Goal: Check status: Check status

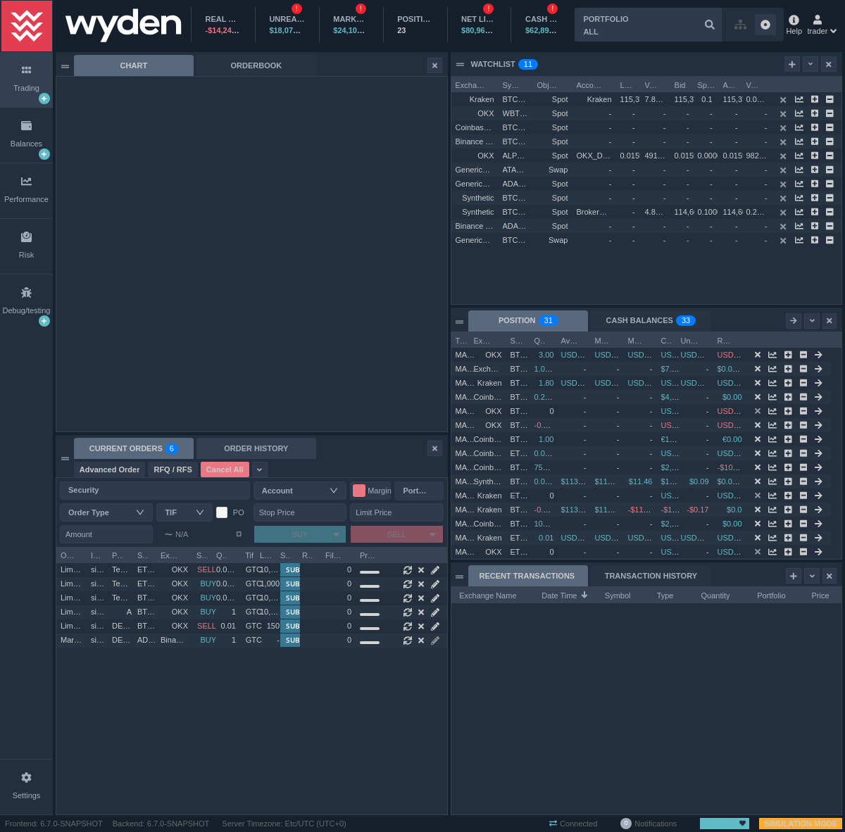
click at [227, 448] on div "ORDER HISTORY" at bounding box center [256, 448] width 120 height 21
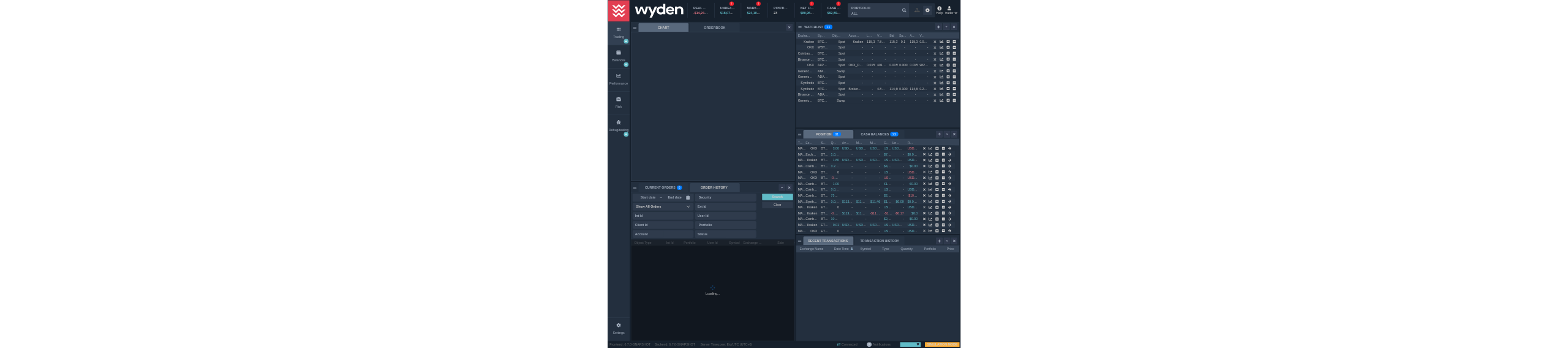
scroll to position [30, 64]
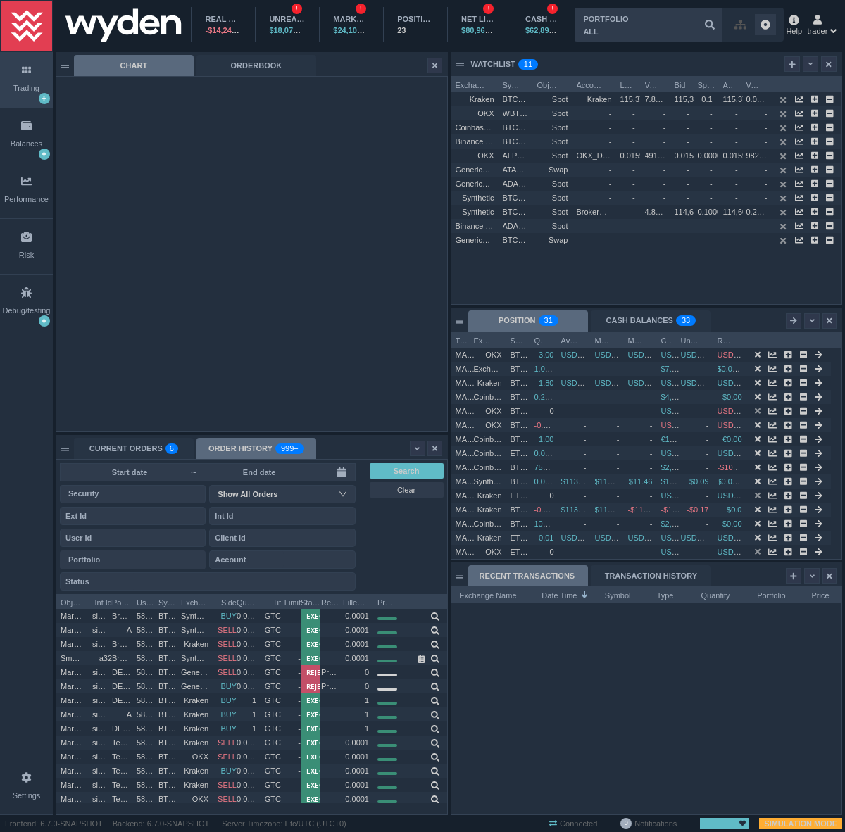
click at [220, 470] on input at bounding box center [259, 472] width 123 height 11
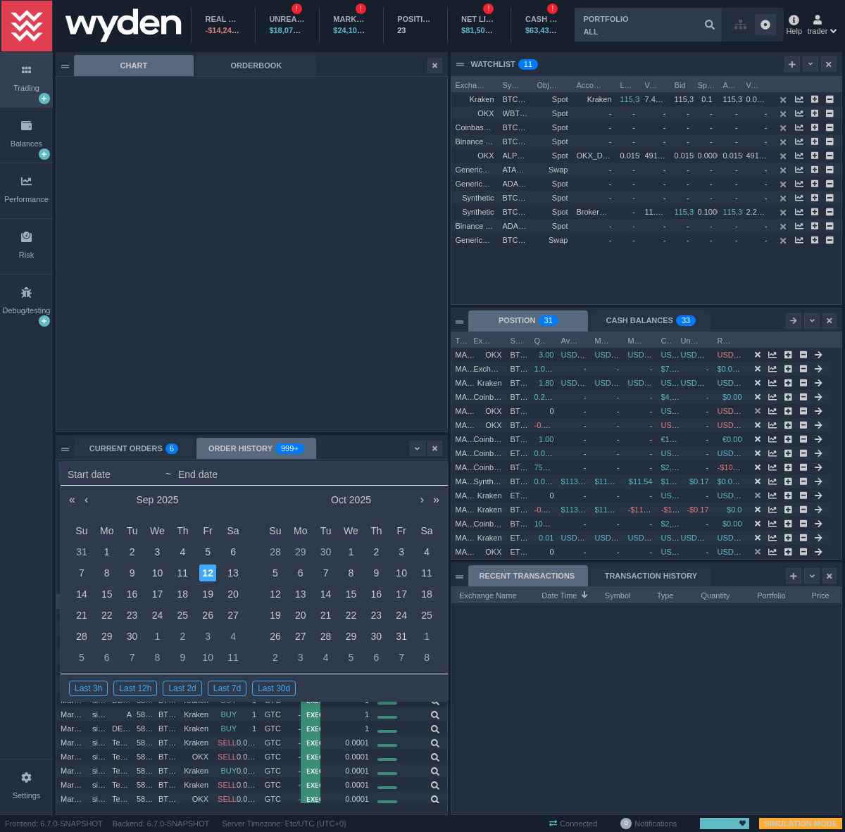
type input "[DATE]"
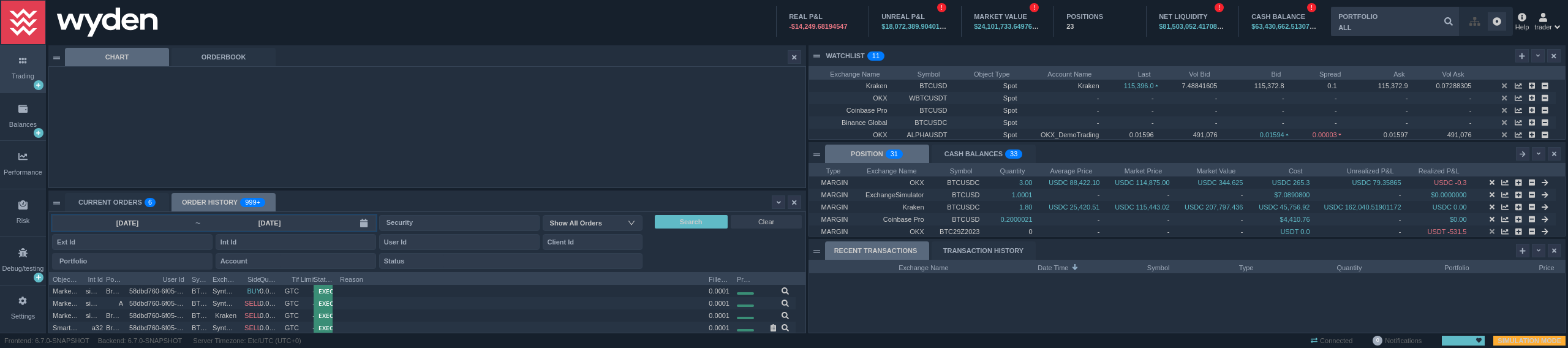
scroll to position [72, 756]
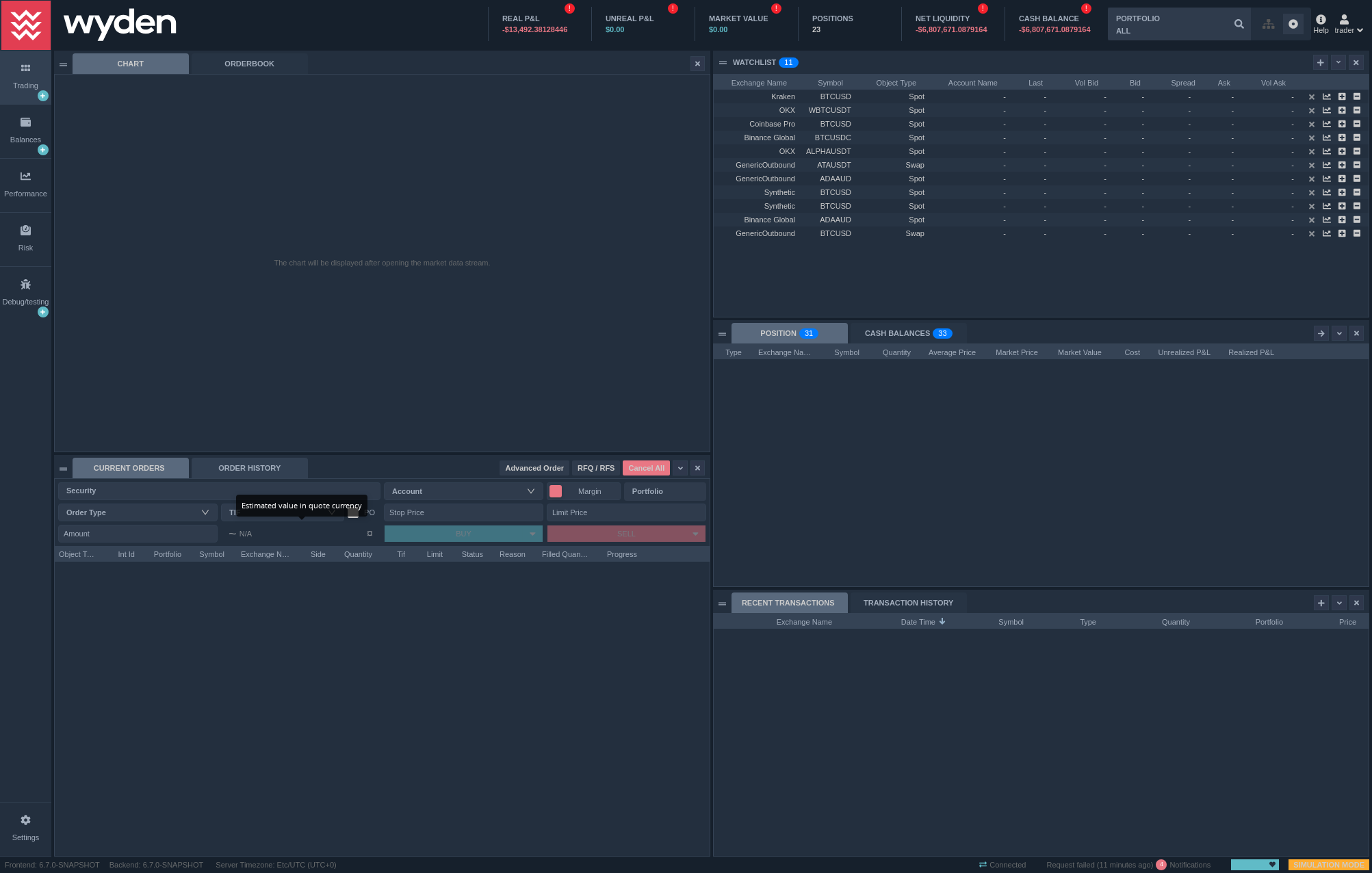
scroll to position [242, 655]
click at [278, 469] on div "ORDER HISTORY" at bounding box center [250, 468] width 117 height 20
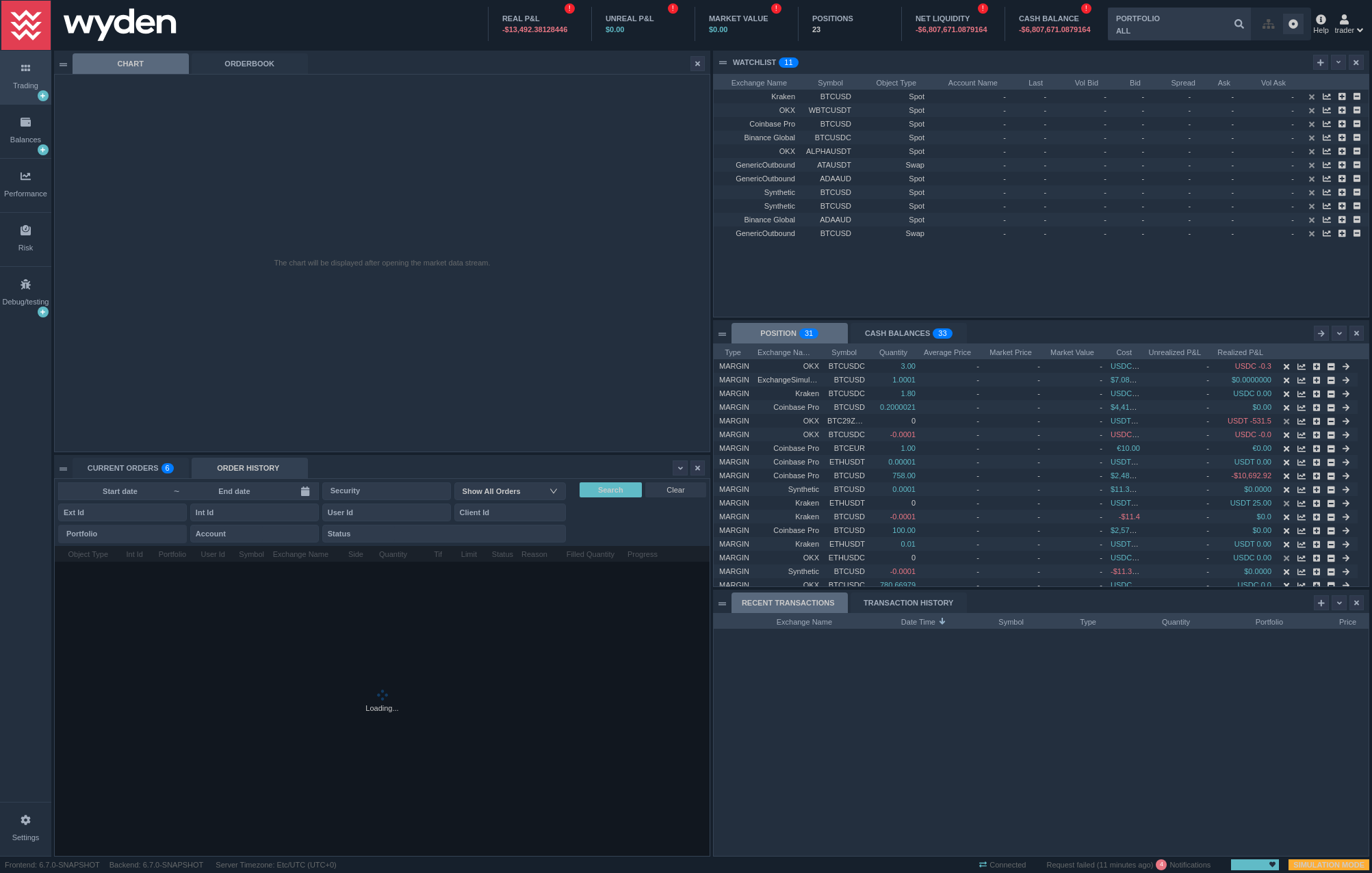
scroll to position [0, 0]
click at [206, 489] on input at bounding box center [234, 491] width 108 height 11
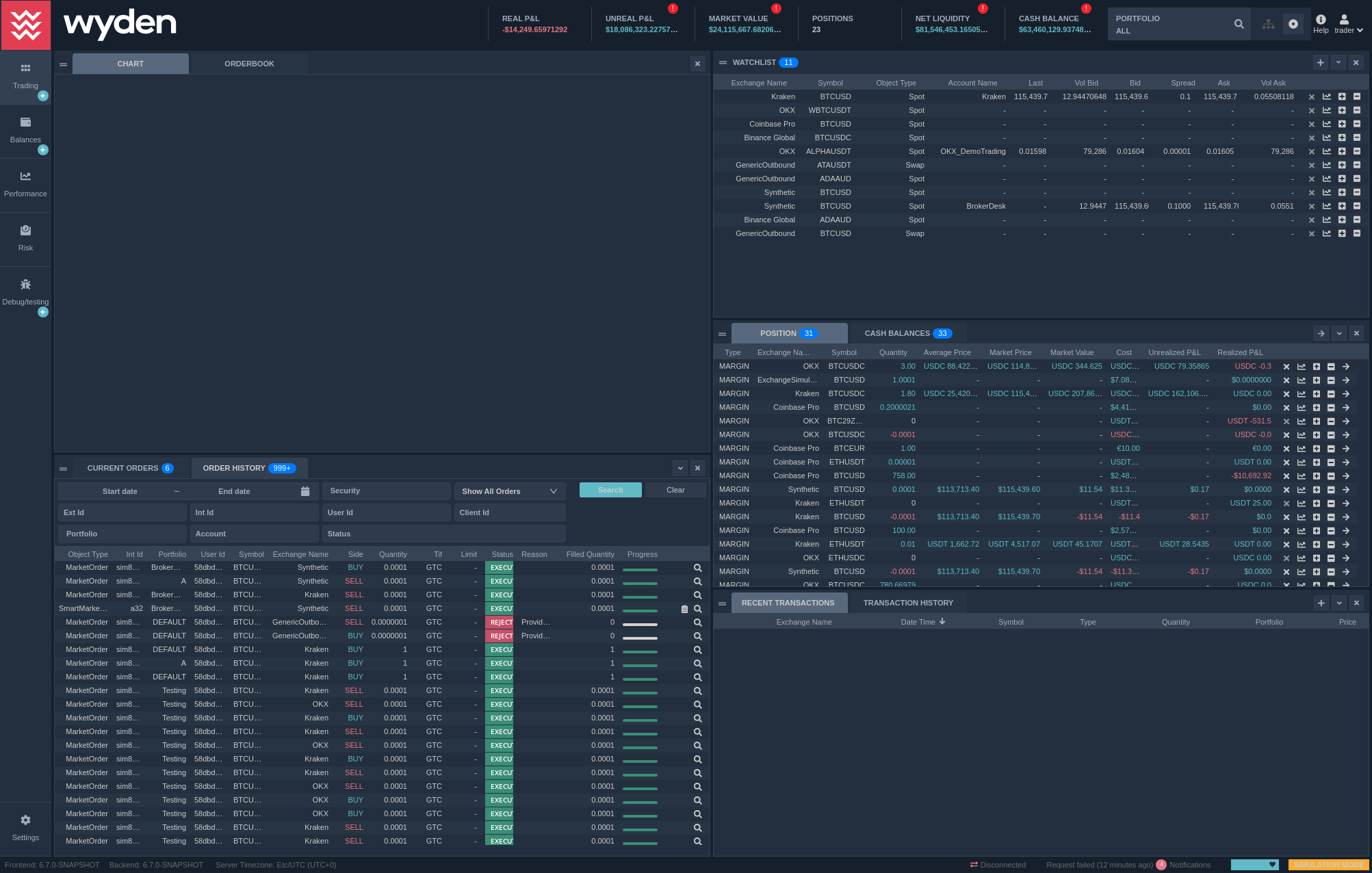
click at [234, 469] on div "ORDER HISTORY 999+" at bounding box center [250, 468] width 117 height 20
click at [128, 470] on div "CURRENT ORDERS 0 1 2 3 4 5 6 7 8 9 0 1 2 3 4 5 6 7 8 9 0 1 2 3 4 5 6 7 8 9" at bounding box center [131, 468] width 117 height 20
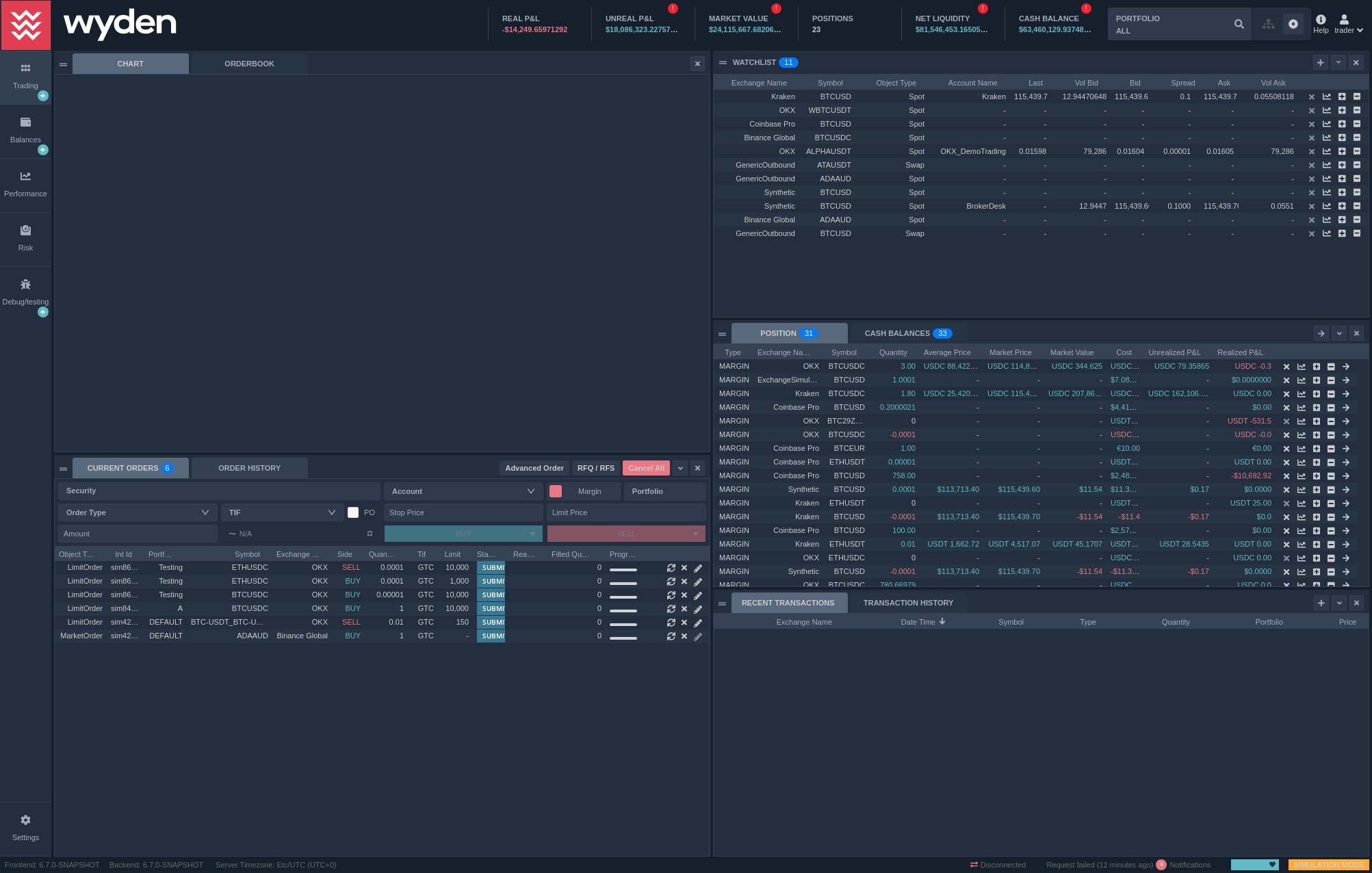
scroll to position [310, 655]
click at [208, 464] on div "ORDER HISTORY" at bounding box center [250, 468] width 117 height 20
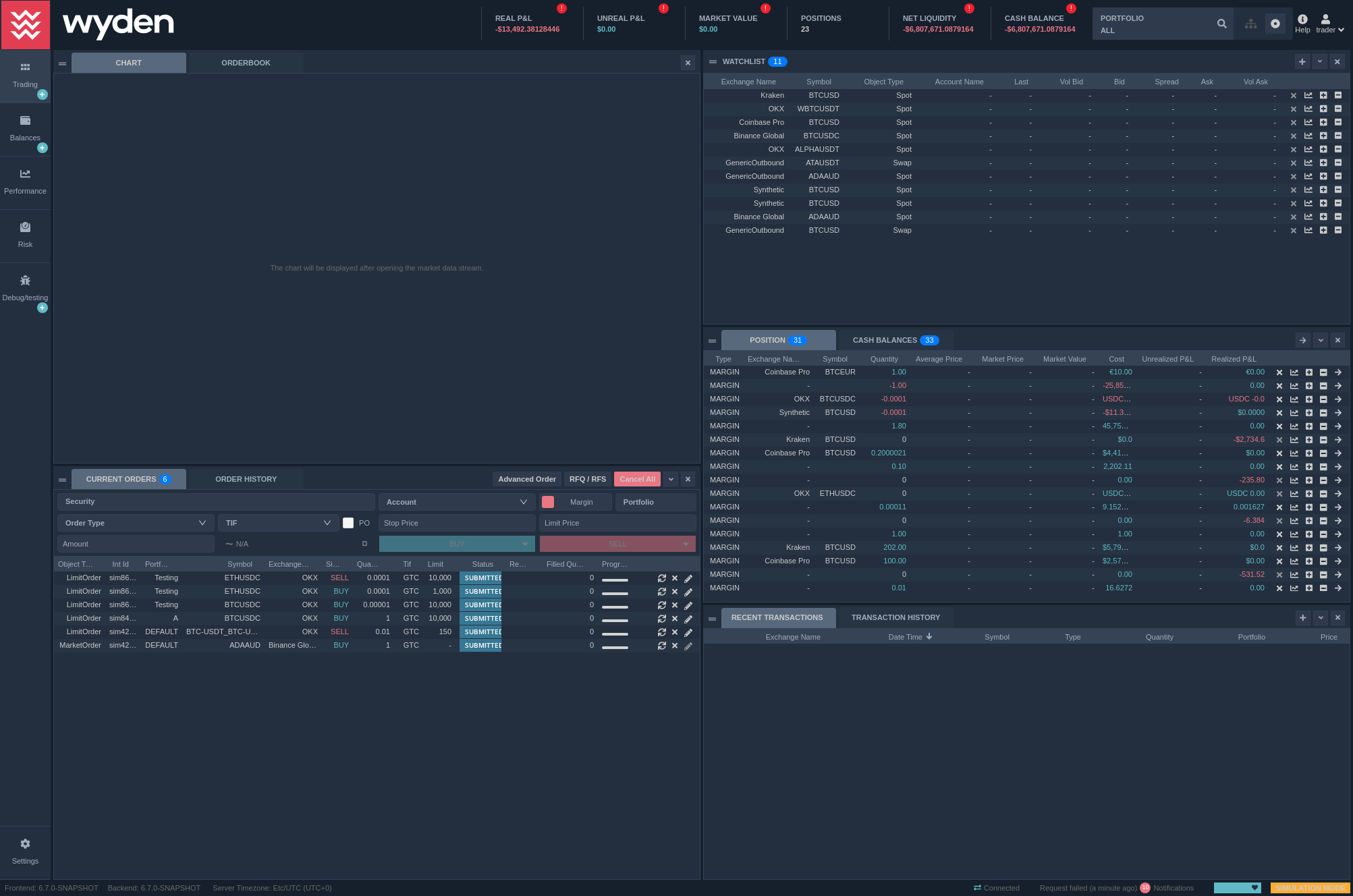
scroll to position [7, 7]
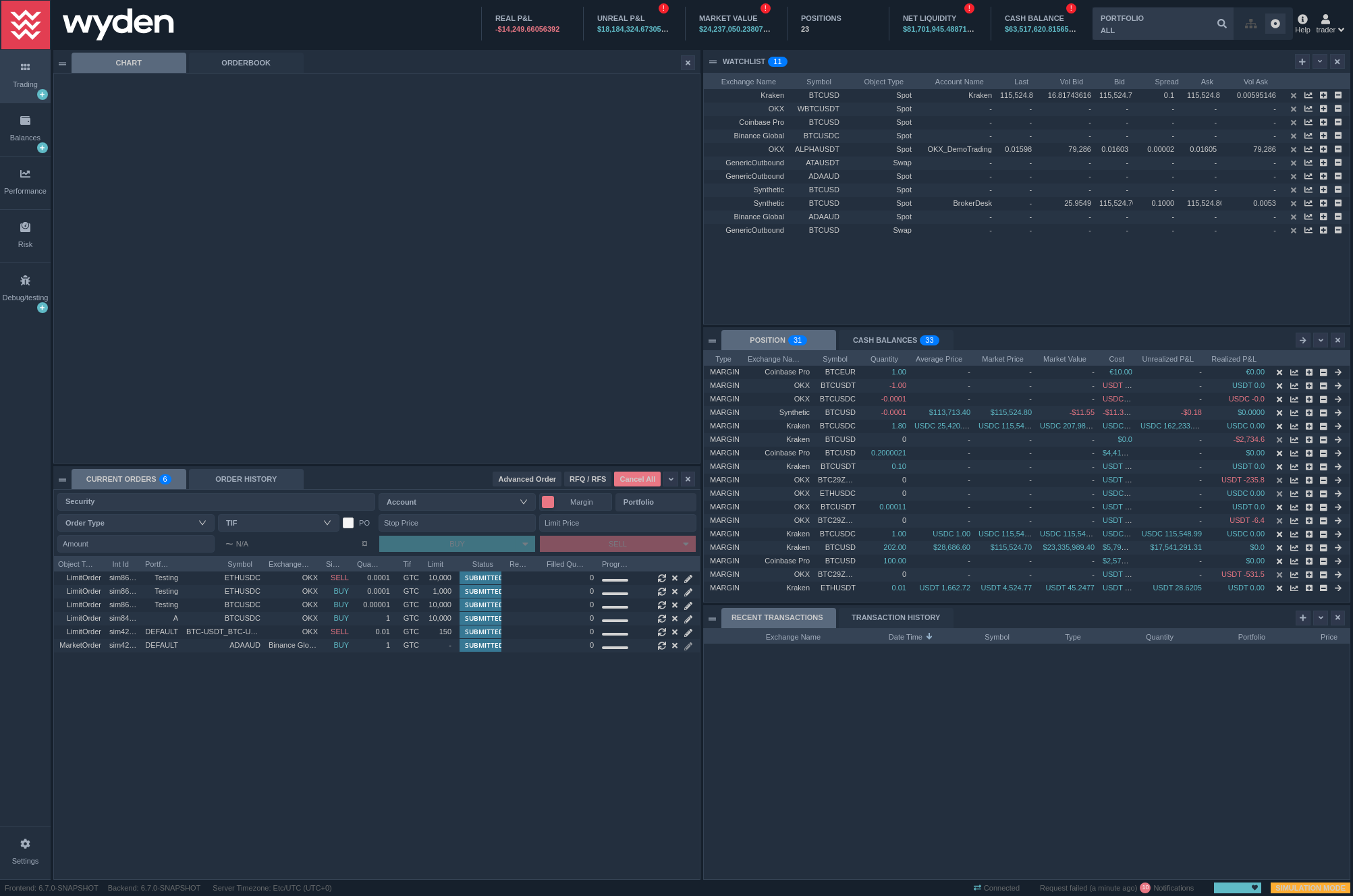
click at [228, 483] on div "ORDER HISTORY" at bounding box center [246, 478] width 115 height 20
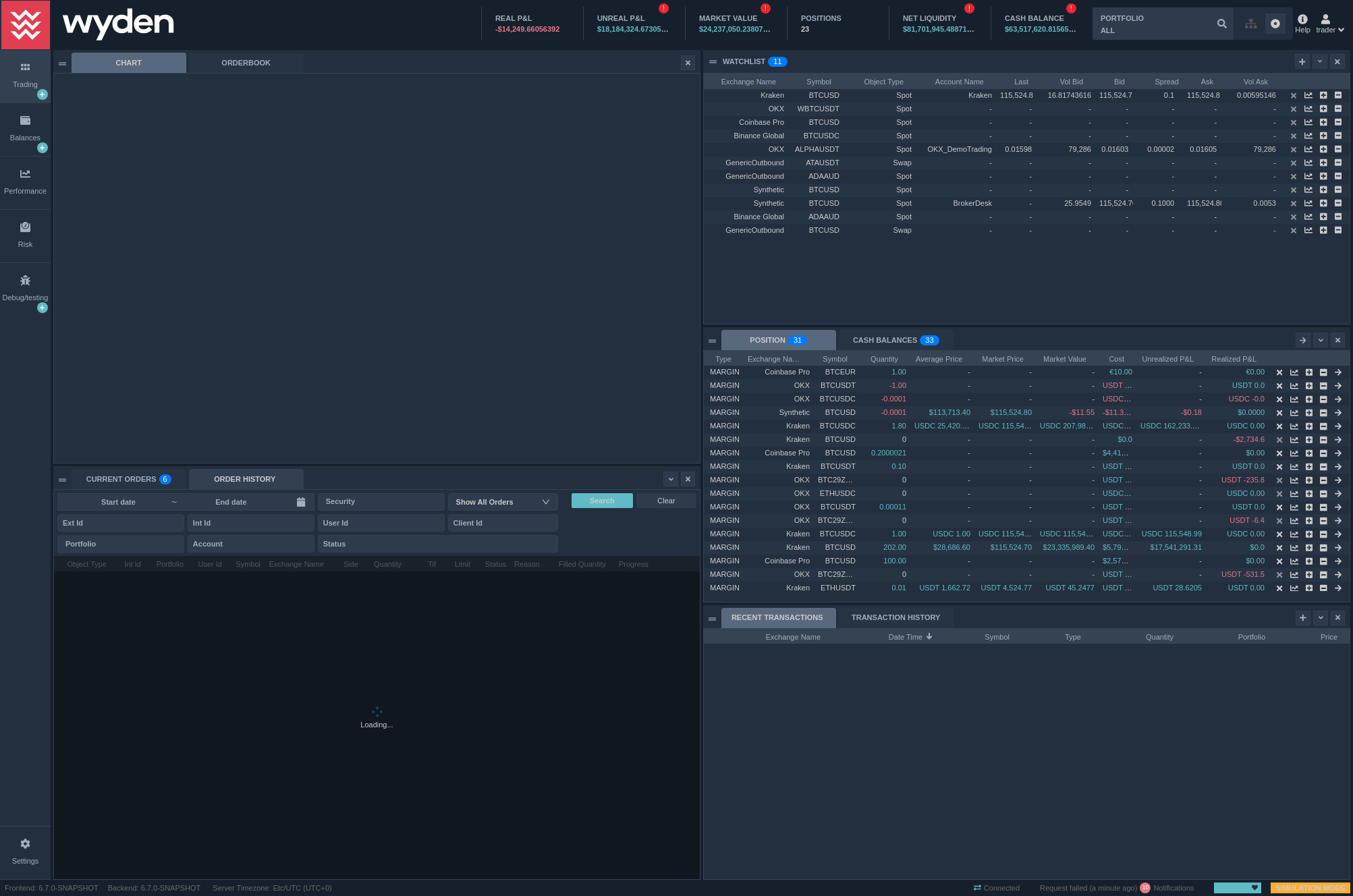
scroll to position [323, 646]
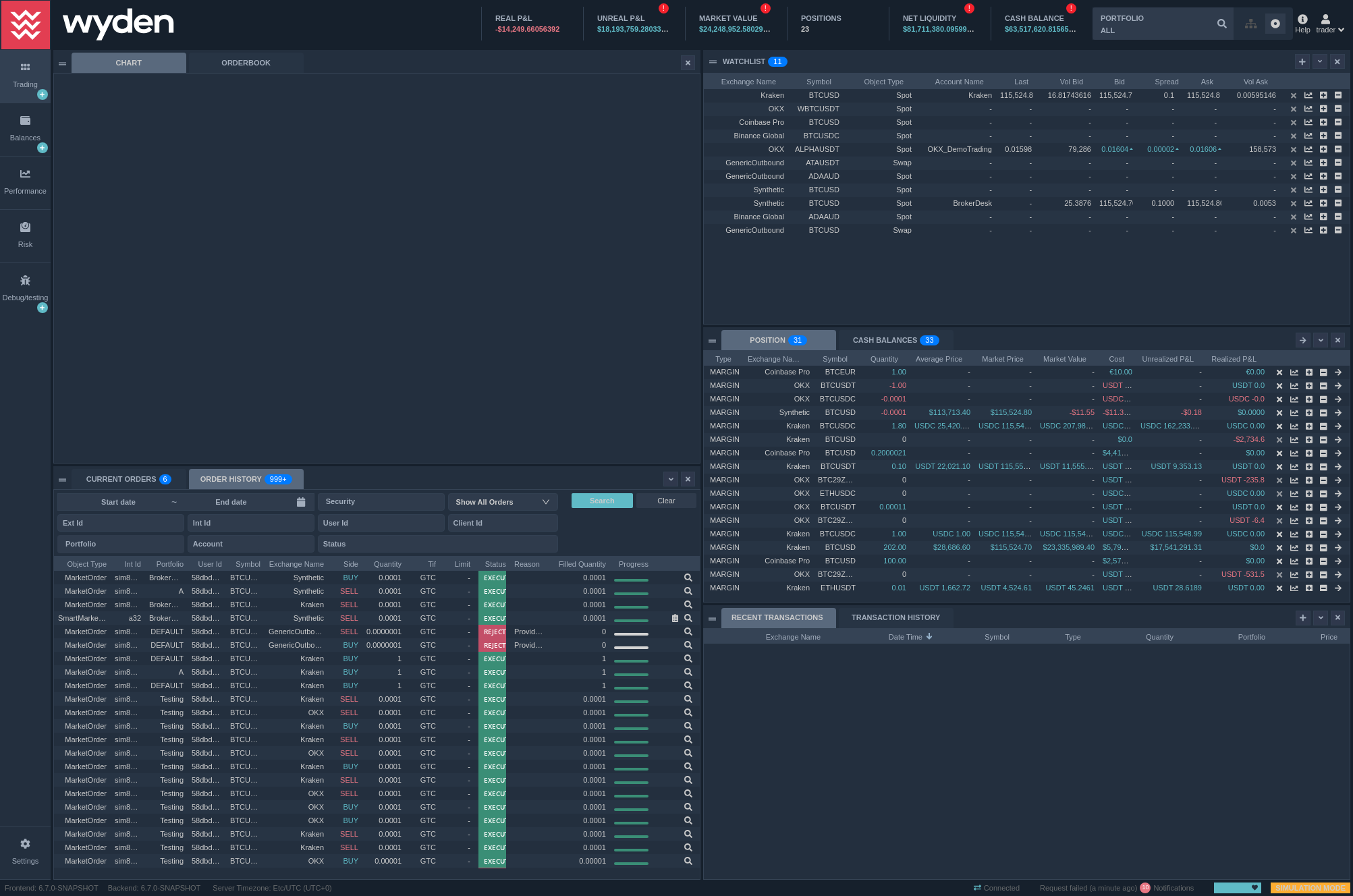
click at [209, 503] on input at bounding box center [231, 501] width 106 height 11
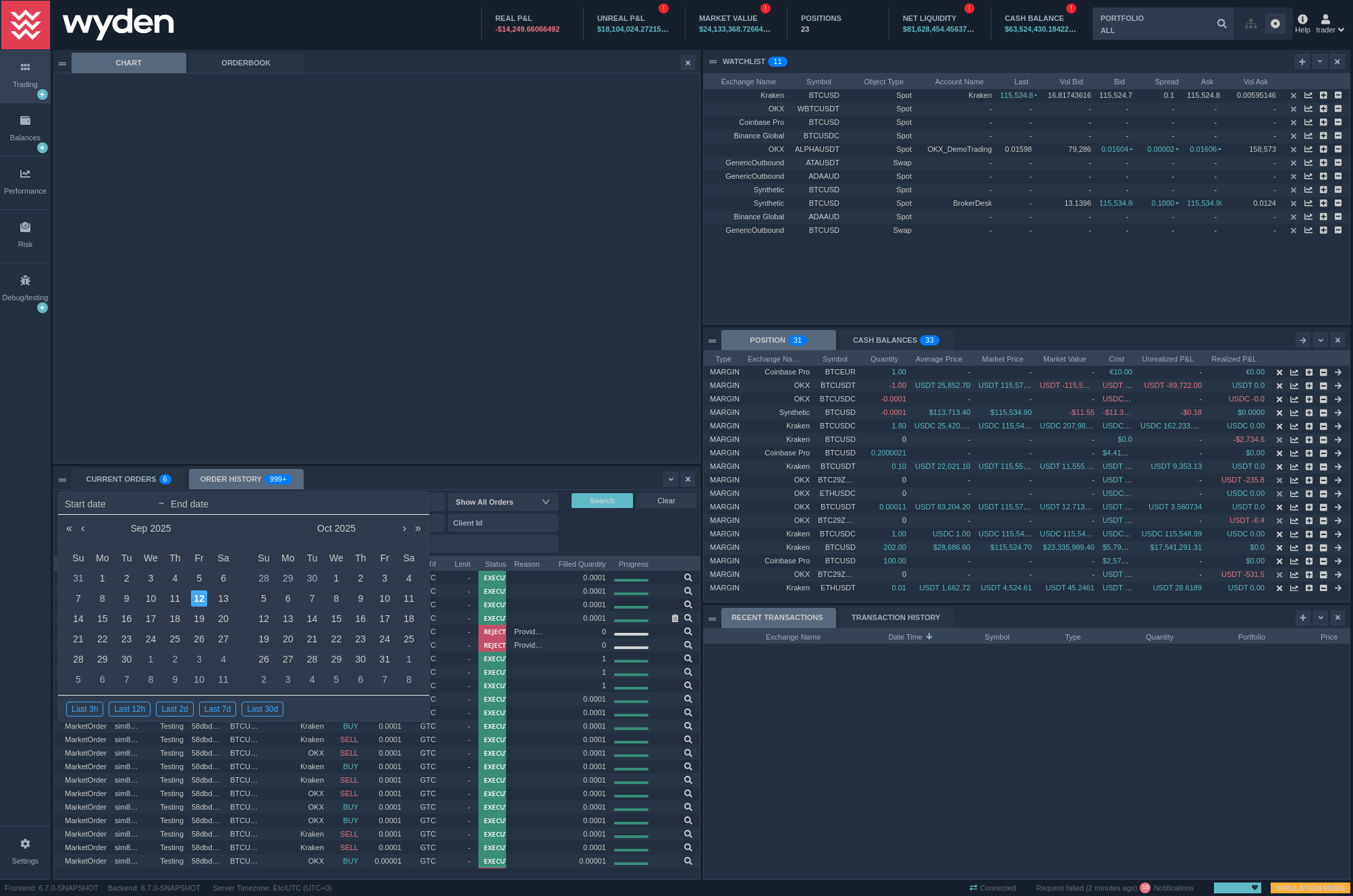
click at [201, 601] on div "12" at bounding box center [198, 598] width 16 height 16
click at [224, 601] on div "13" at bounding box center [223, 598] width 16 height 16
type input "[DATE]"
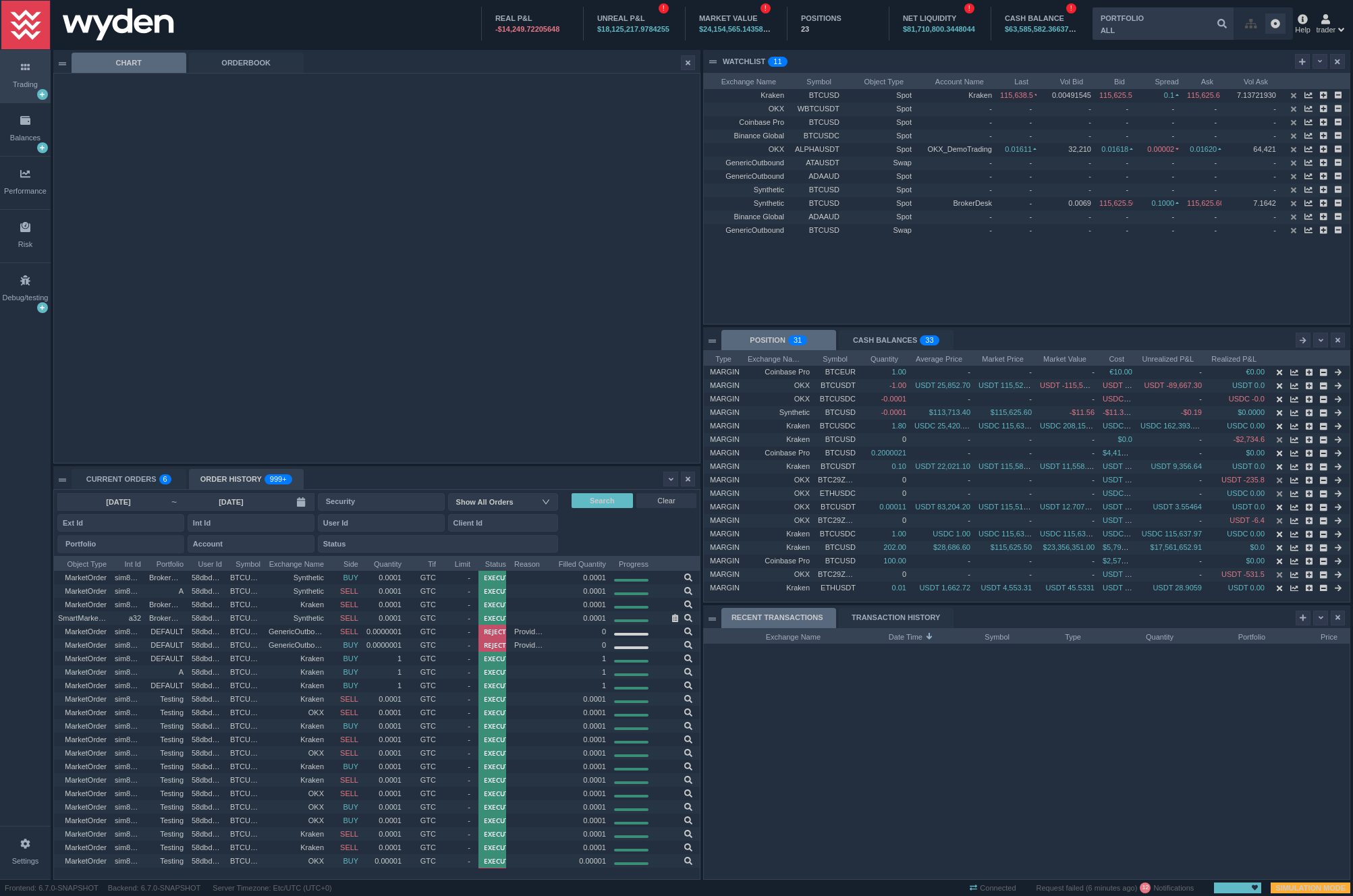
click at [218, 485] on div "ORDER HISTORY 999+" at bounding box center [246, 478] width 115 height 20
click at [148, 480] on div "CURRENT ORDERS 0 1 2 3 4 5 6 7 8 9 0 1 2 3 4 5 6 7 8 9 0 1 2 3 4 5 6 7 8 9" at bounding box center [129, 478] width 115 height 20
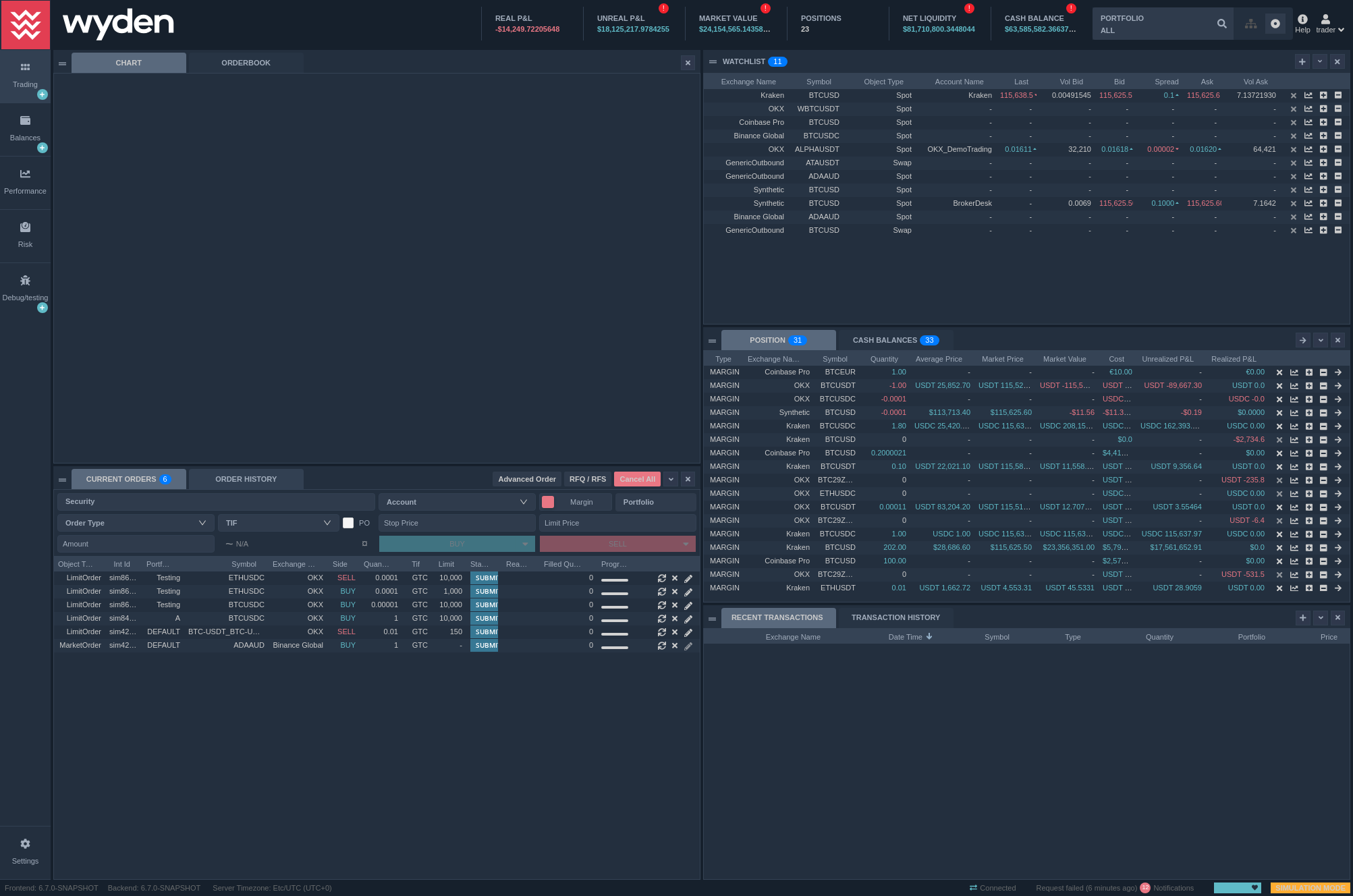
click at [229, 473] on div "ORDER HISTORY" at bounding box center [246, 478] width 115 height 20
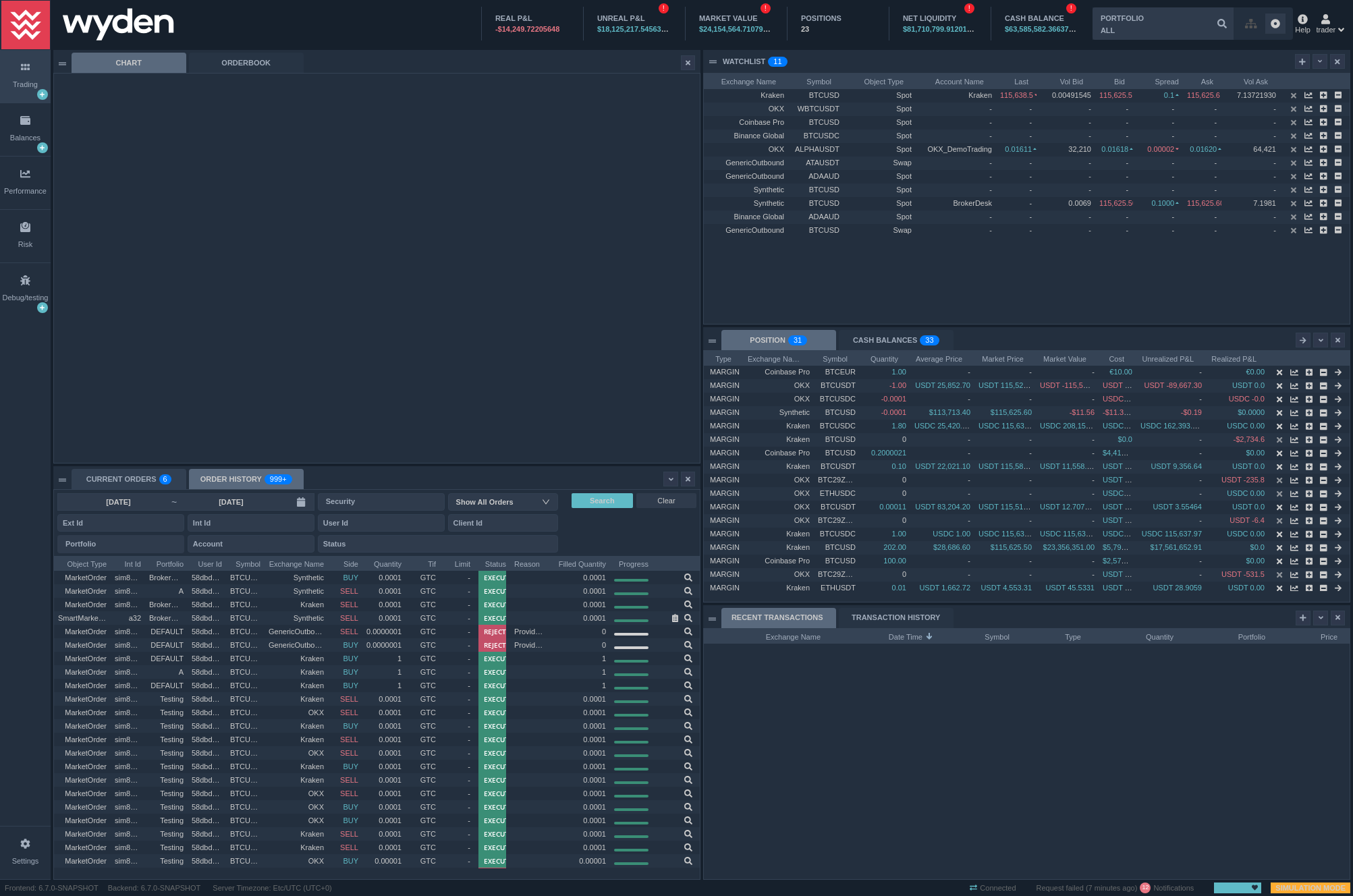
click at [122, 479] on div "CURRENT ORDERS 0 1 2 3 4 5 6 7 8 9 0 1 2 3 4 5 6 7 8 9 0 1 2 3 4 5 6 7 8 9" at bounding box center [129, 478] width 115 height 20
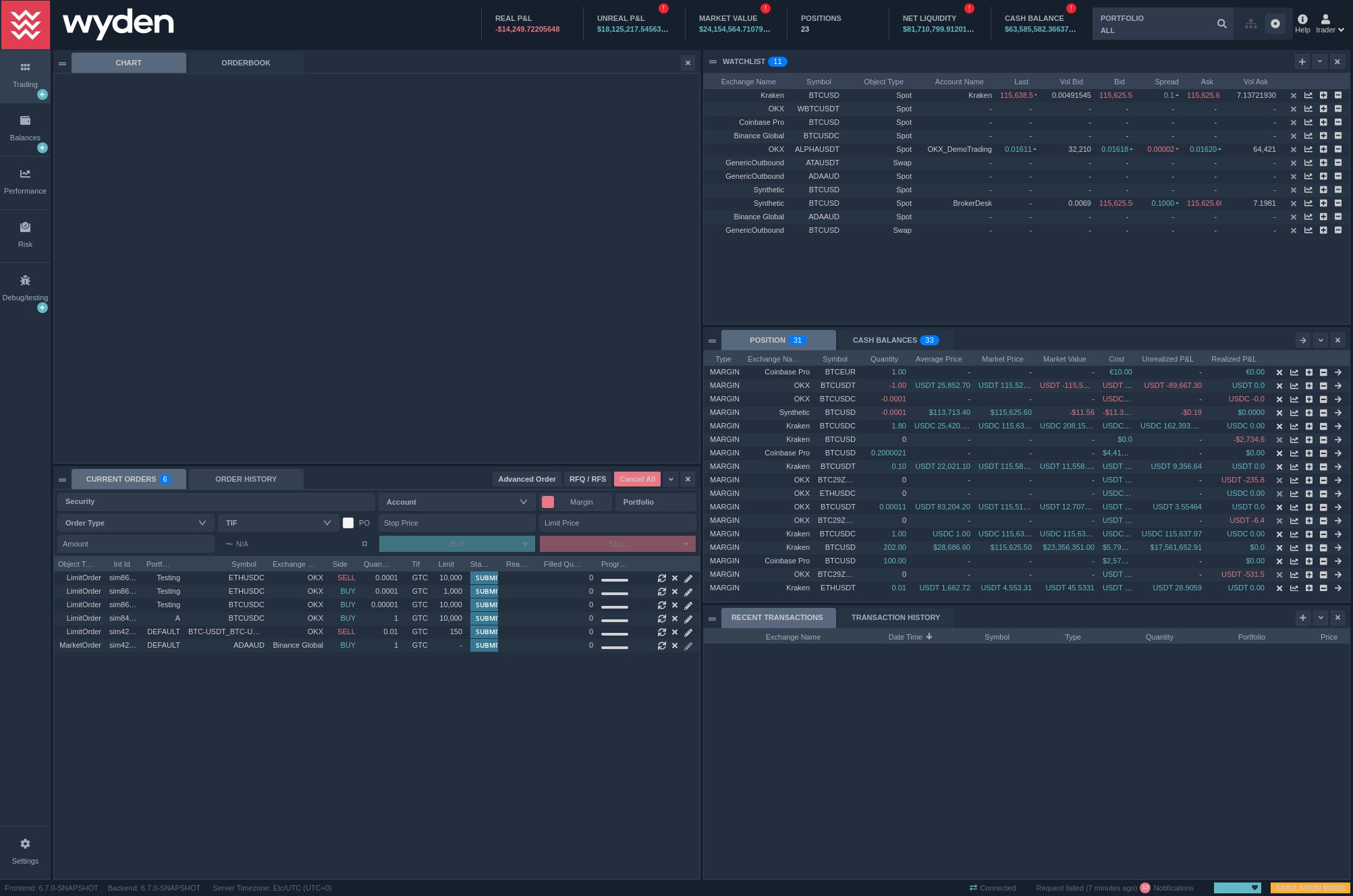
click at [239, 475] on div "ORDER HISTORY" at bounding box center [246, 478] width 115 height 20
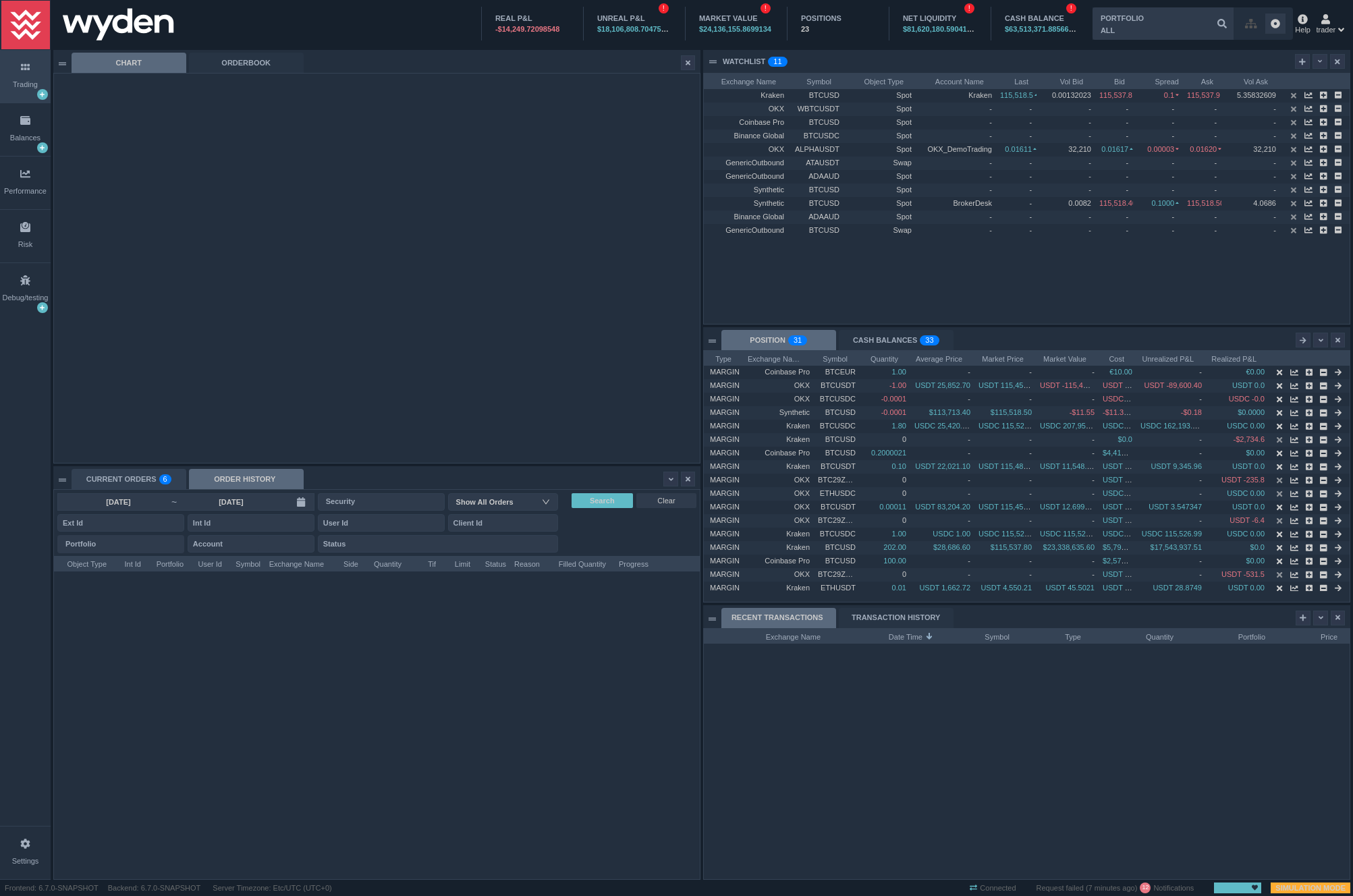
click at [125, 473] on div "CURRENT ORDERS 0 1 2 3 4 5 6 7 8 9 0 1 2 3 4 5 6 7 8 9 0 1 2 3 4 5 6 7 8 9" at bounding box center [129, 478] width 115 height 20
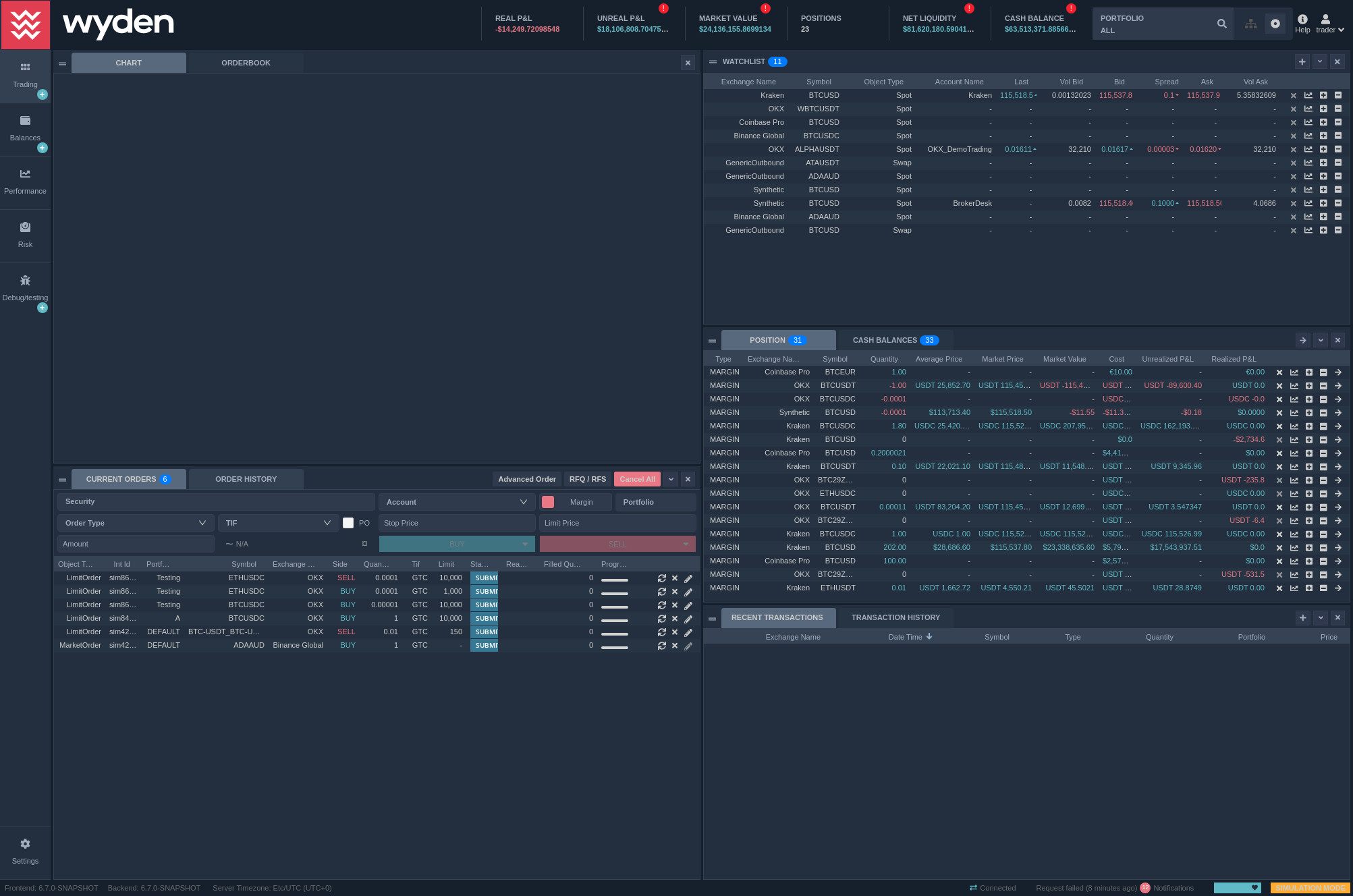
click at [231, 478] on div "ORDER HISTORY" at bounding box center [246, 478] width 115 height 20
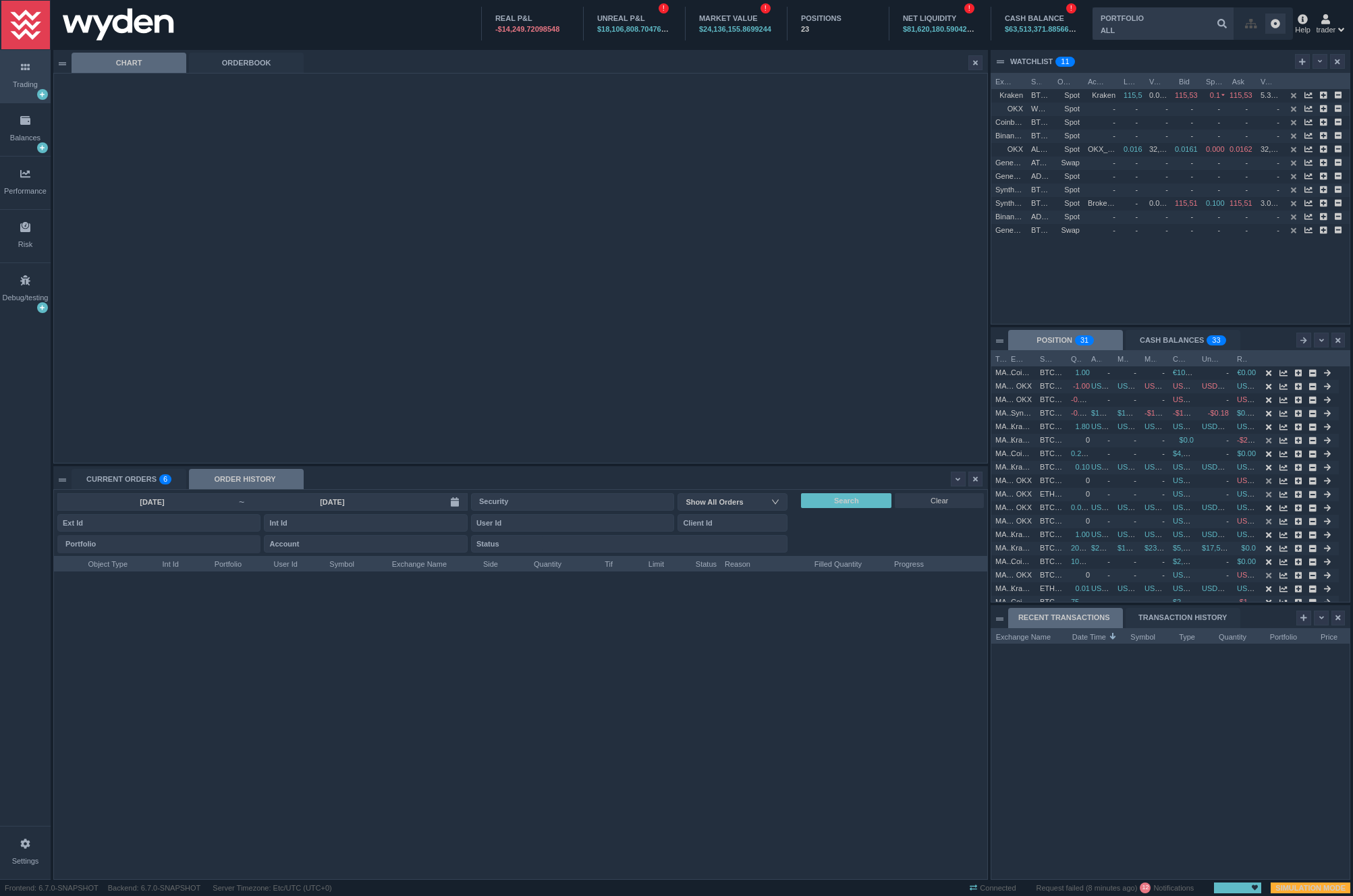
scroll to position [323, 933]
